Goal: Information Seeking & Learning: Learn about a topic

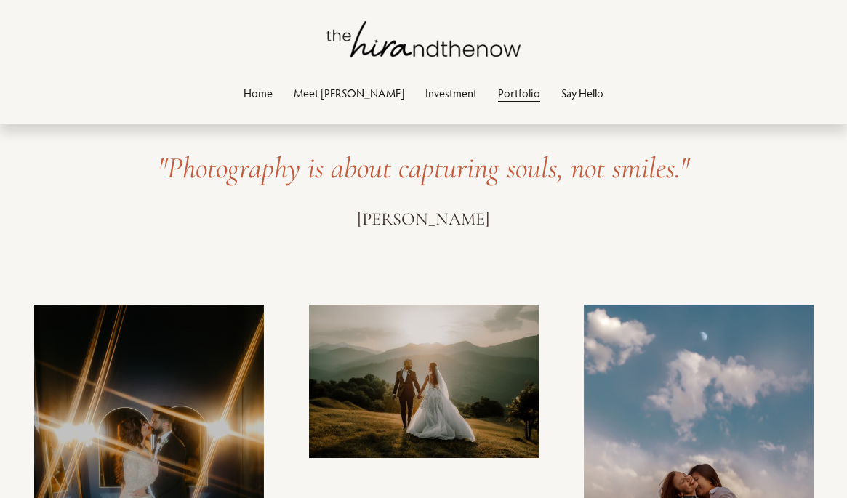
click at [425, 94] on link "Investment" at bounding box center [451, 93] width 52 height 20
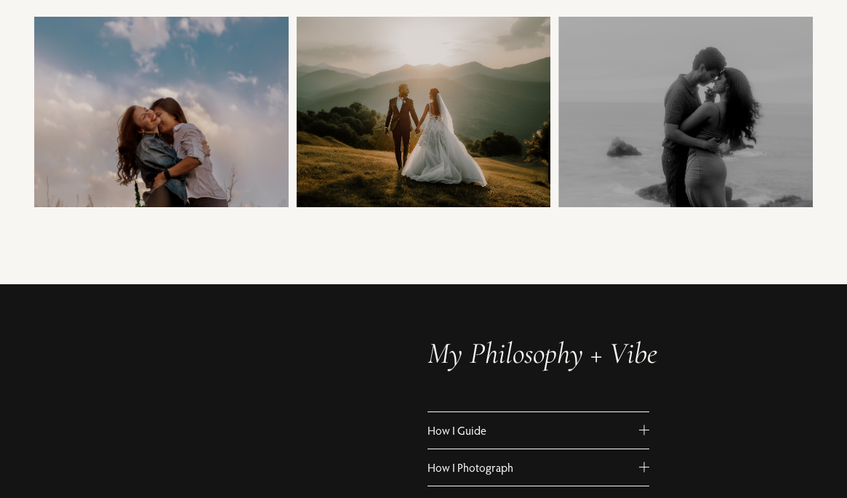
scroll to position [694, 0]
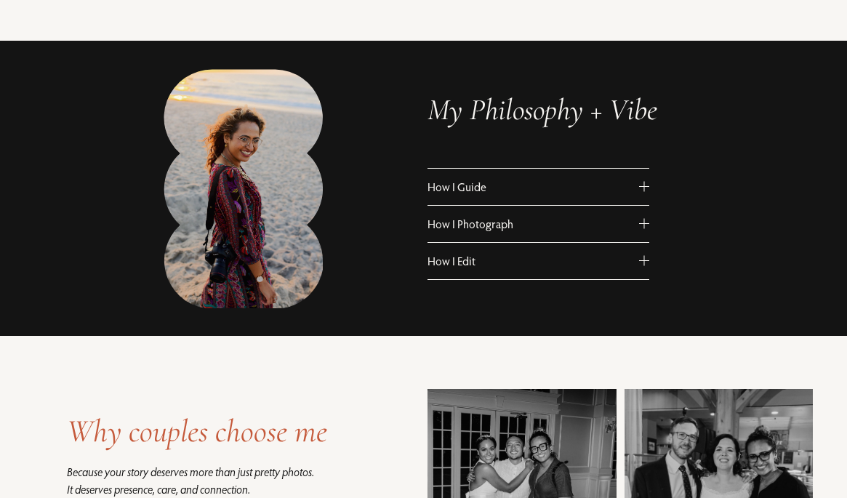
click at [484, 185] on span "How I Guide" at bounding box center [534, 187] width 212 height 15
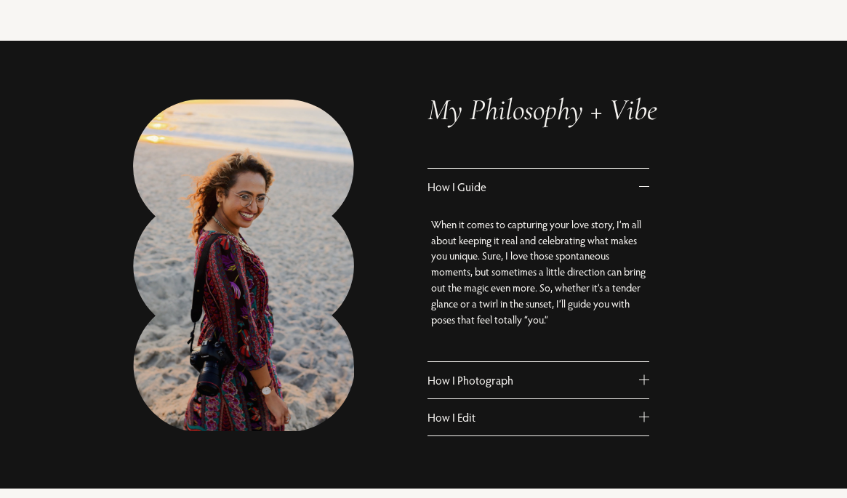
click at [484, 185] on span "How I Guide" at bounding box center [534, 187] width 212 height 15
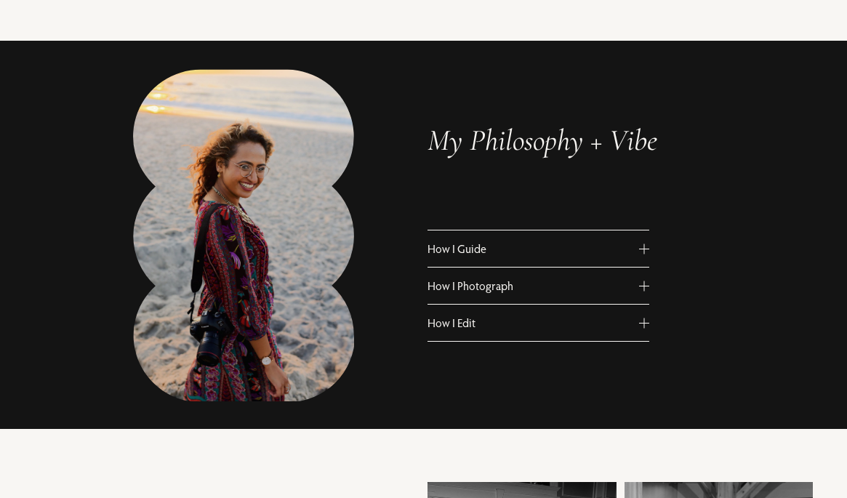
click at [496, 291] on span "How I Photograph" at bounding box center [534, 286] width 212 height 15
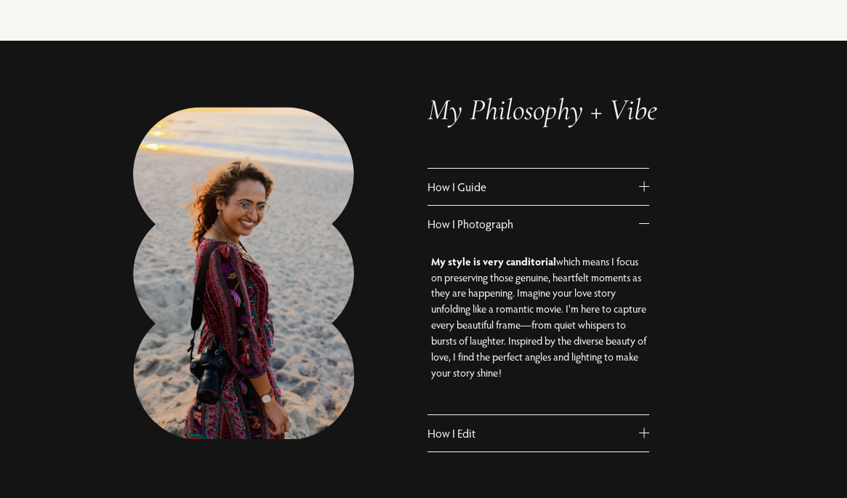
click at [485, 223] on span "How I Photograph" at bounding box center [534, 224] width 212 height 15
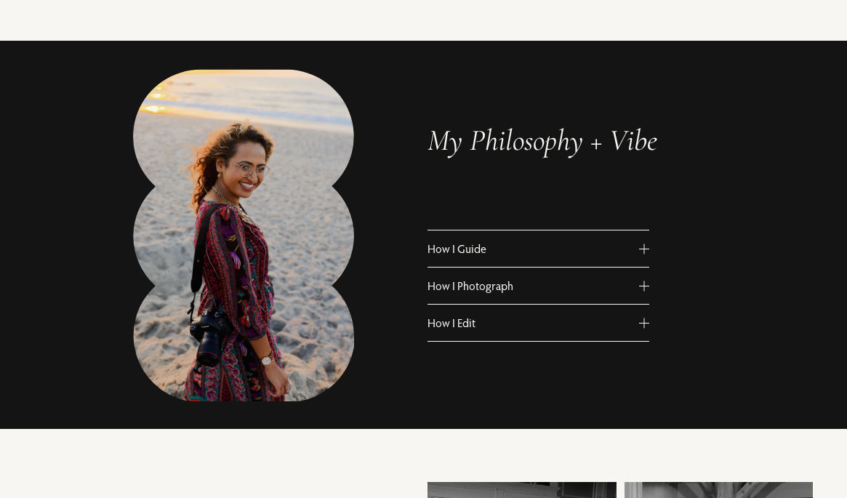
click at [497, 324] on span "How I Edit" at bounding box center [534, 323] width 212 height 15
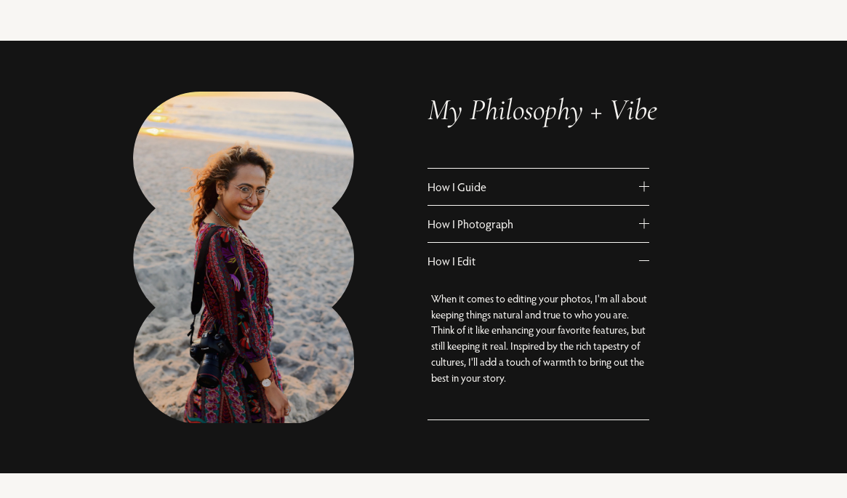
click at [492, 269] on button "How I Edit" at bounding box center [539, 261] width 222 height 36
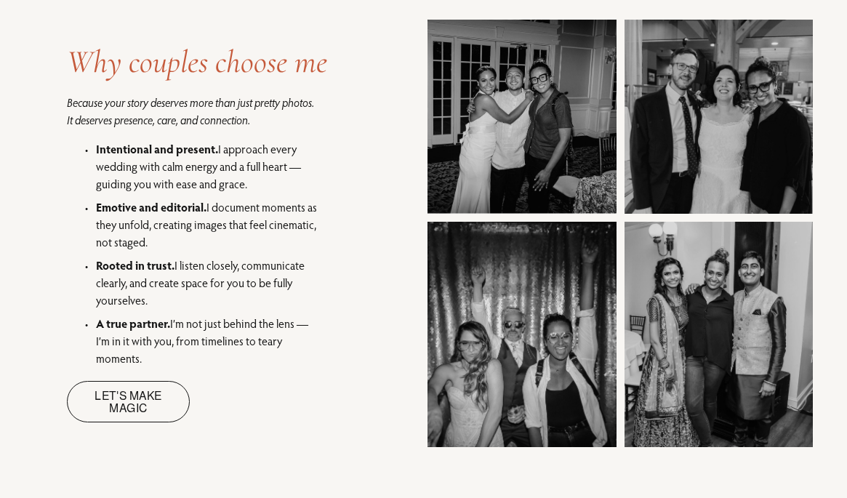
scroll to position [1174, 0]
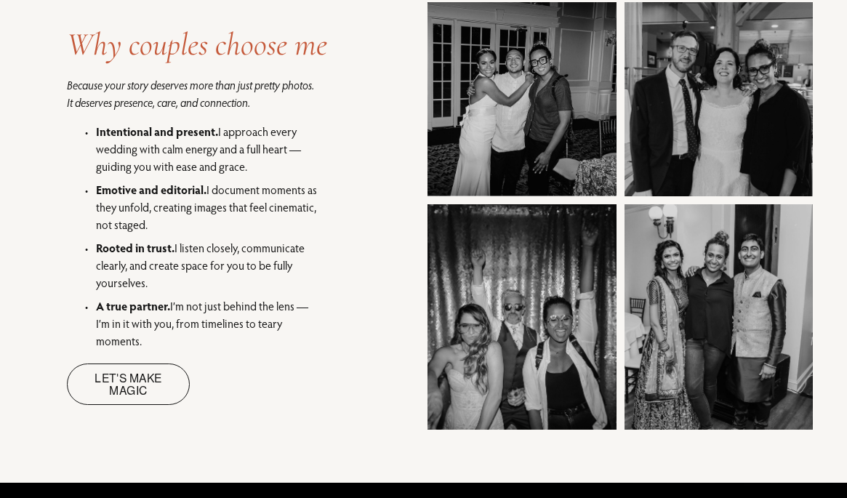
click at [128, 384] on link "Let's make magic" at bounding box center [128, 384] width 123 height 41
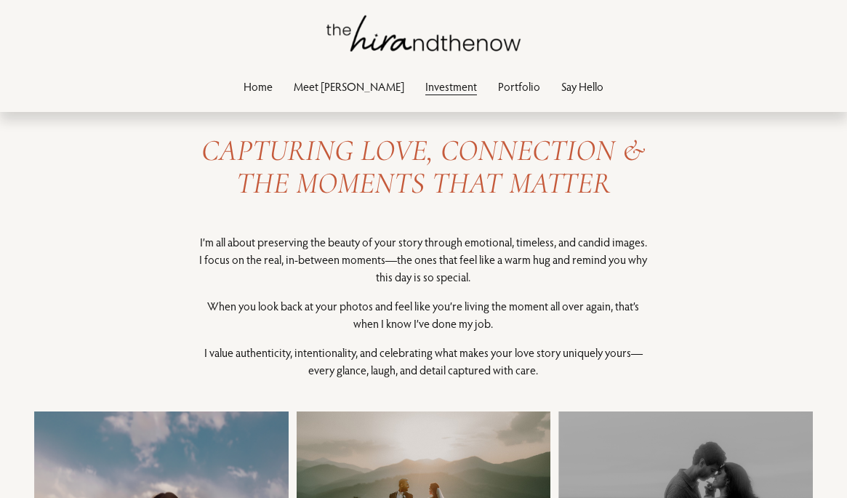
scroll to position [0, 0]
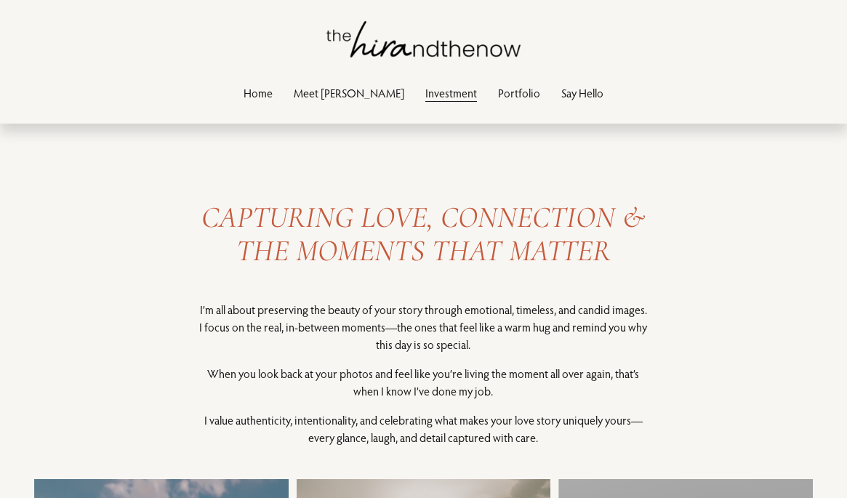
click at [348, 87] on link "Meet [PERSON_NAME]" at bounding box center [349, 93] width 111 height 20
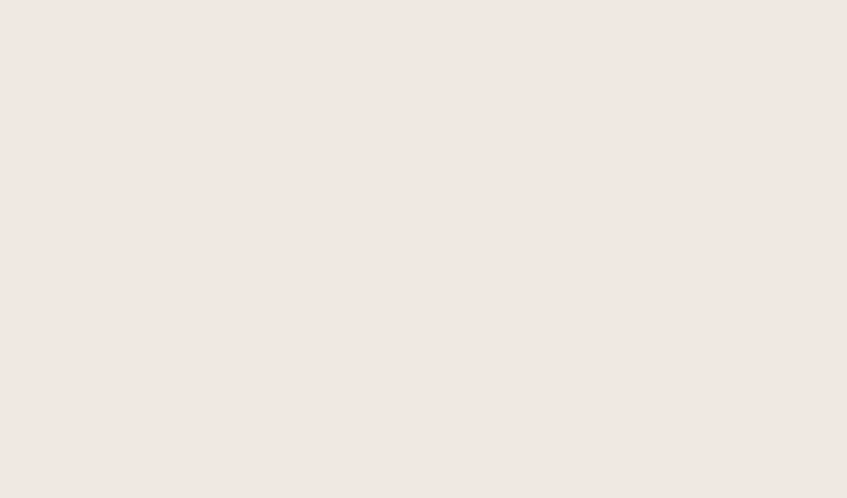
scroll to position [1076, 0]
drag, startPoint x: 248, startPoint y: 204, endPoint x: 486, endPoint y: 280, distance: 249.5
click at [0, 0] on div "Say hello and let me be a part of your special day! Since I give my all in ever…" at bounding box center [423, 150] width 847 height 1634
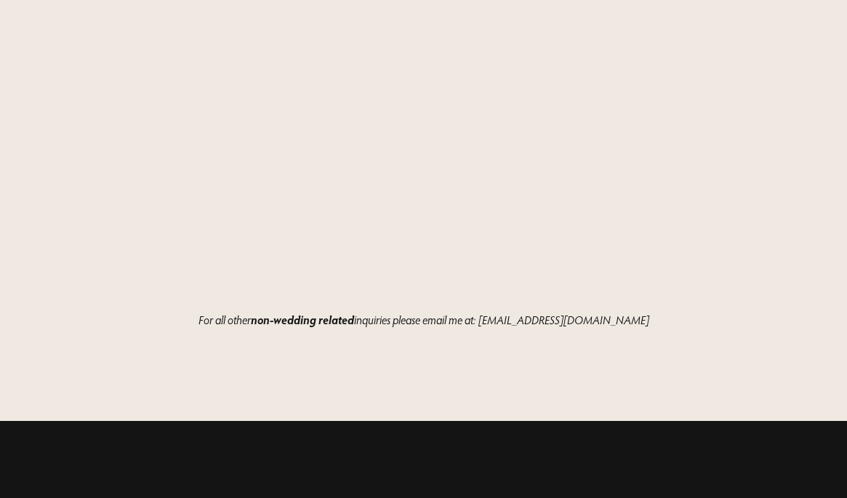
scroll to position [1738, 0]
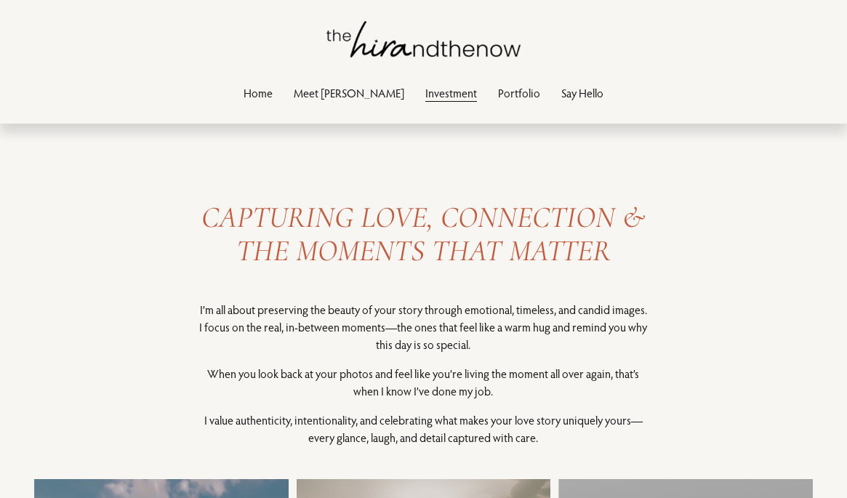
click at [498, 92] on link "Portfolio" at bounding box center [519, 93] width 42 height 20
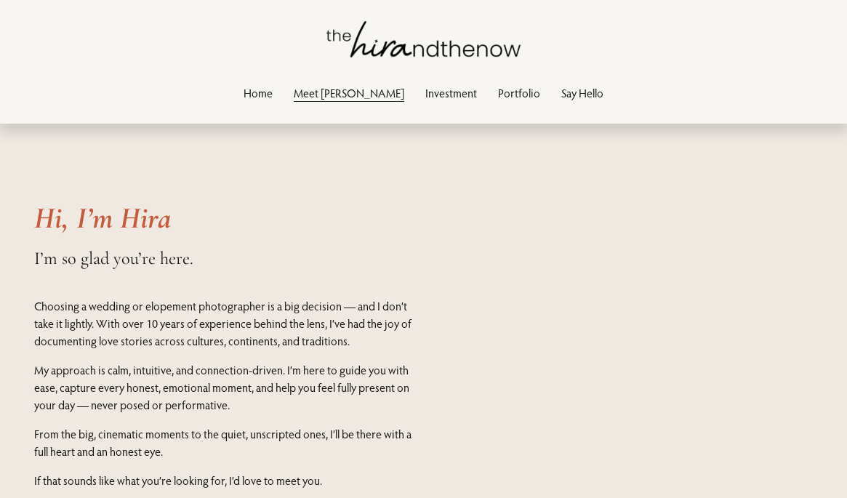
click at [273, 102] on link "Home" at bounding box center [258, 93] width 29 height 20
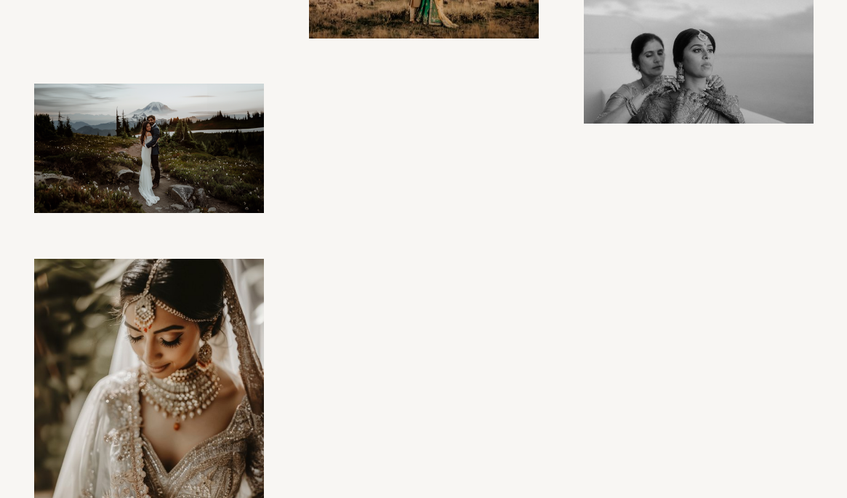
scroll to position [1166, 0]
